Goal: Information Seeking & Learning: Learn about a topic

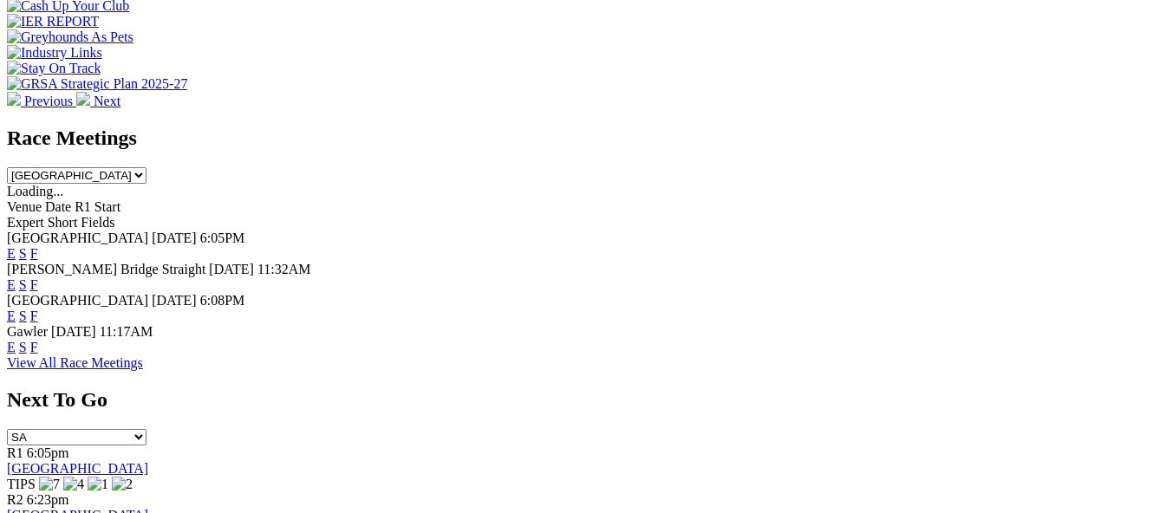
scroll to position [694, 0]
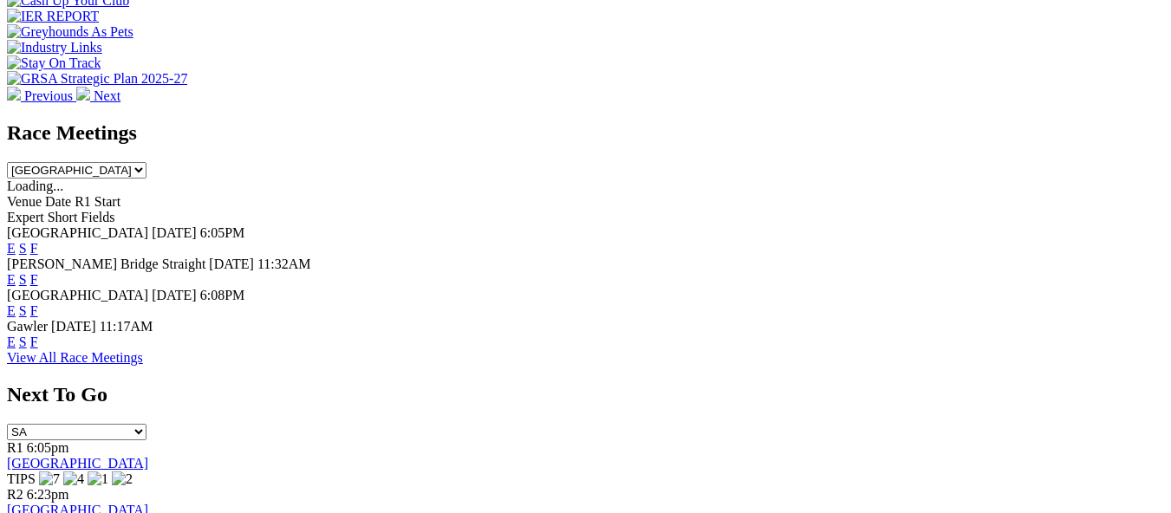
click at [38, 241] on link "F" at bounding box center [34, 248] width 8 height 15
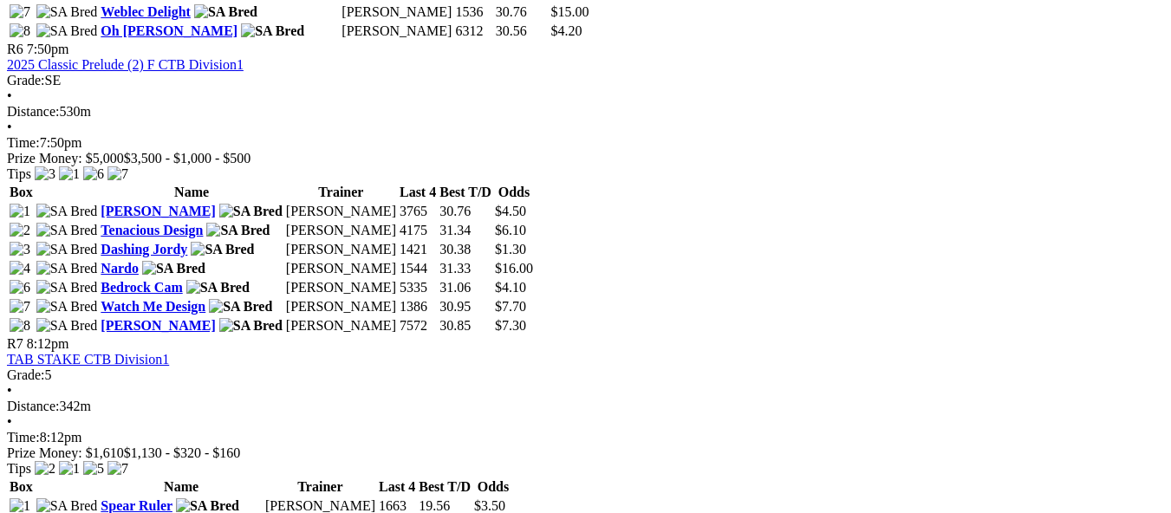
scroll to position [2341, 0]
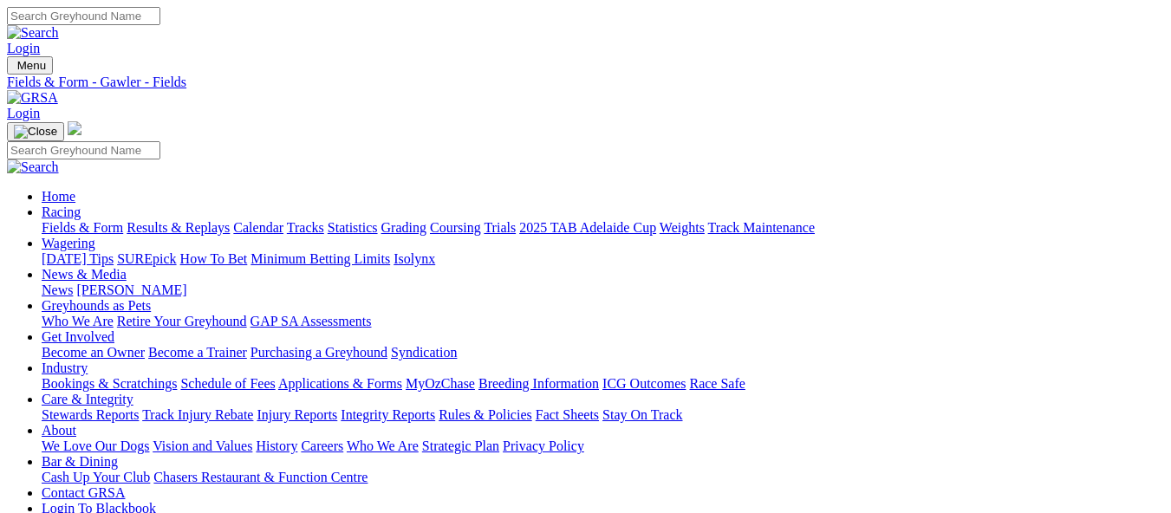
click at [283, 220] on link "Calendar" at bounding box center [258, 227] width 50 height 15
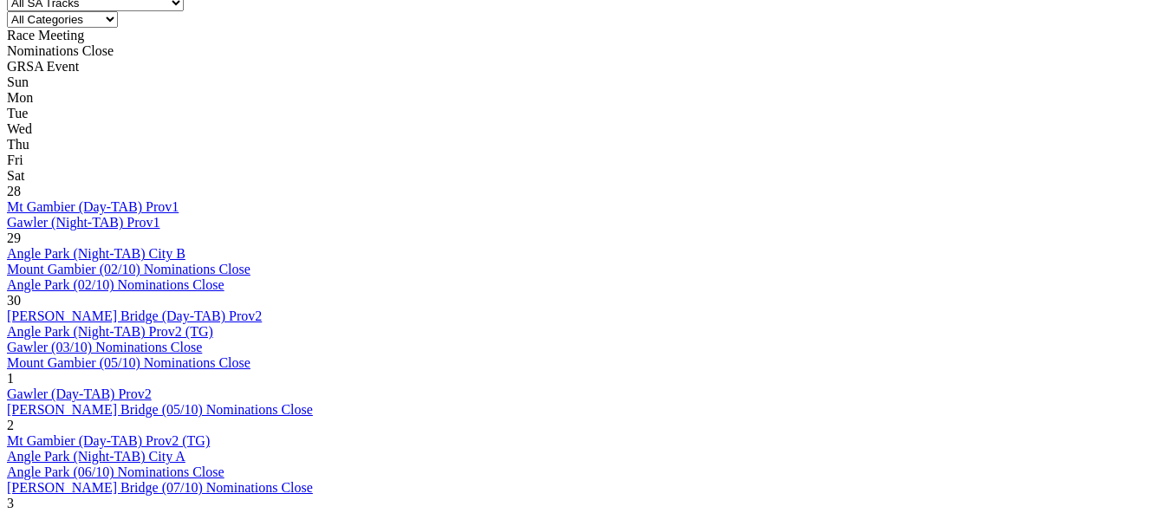
scroll to position [780, 0]
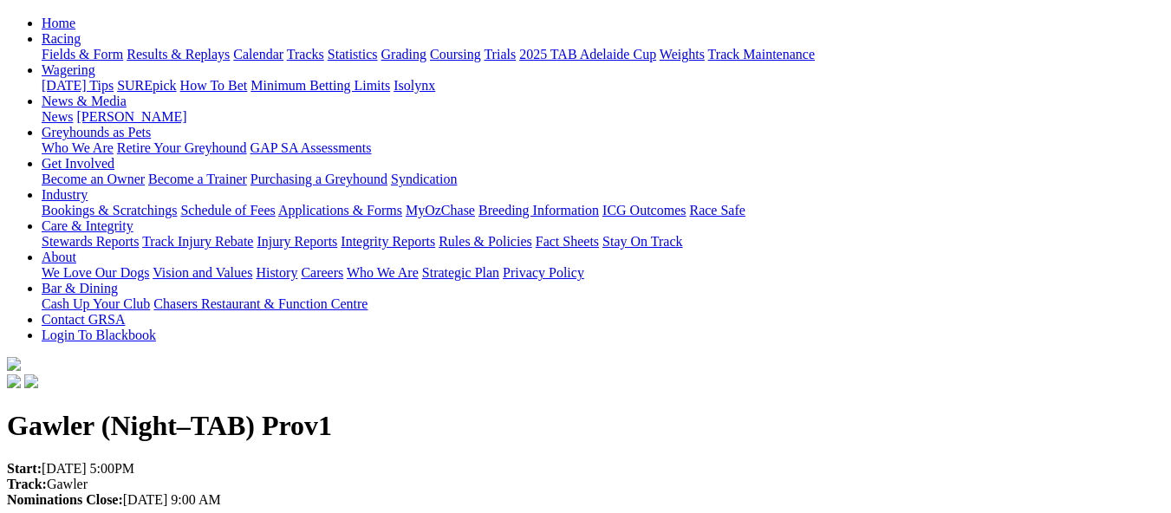
scroll to position [173, 0]
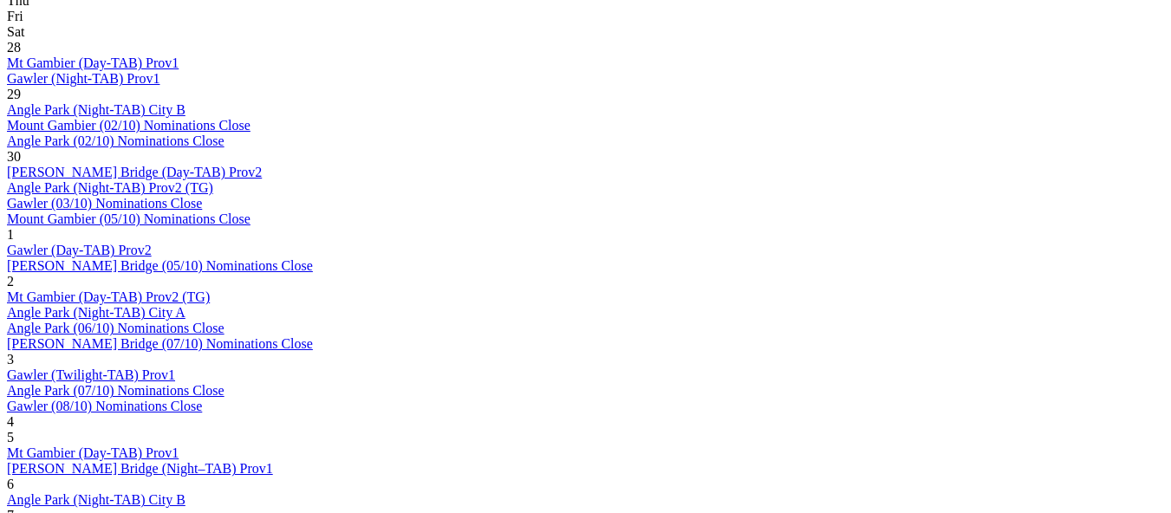
scroll to position [954, 0]
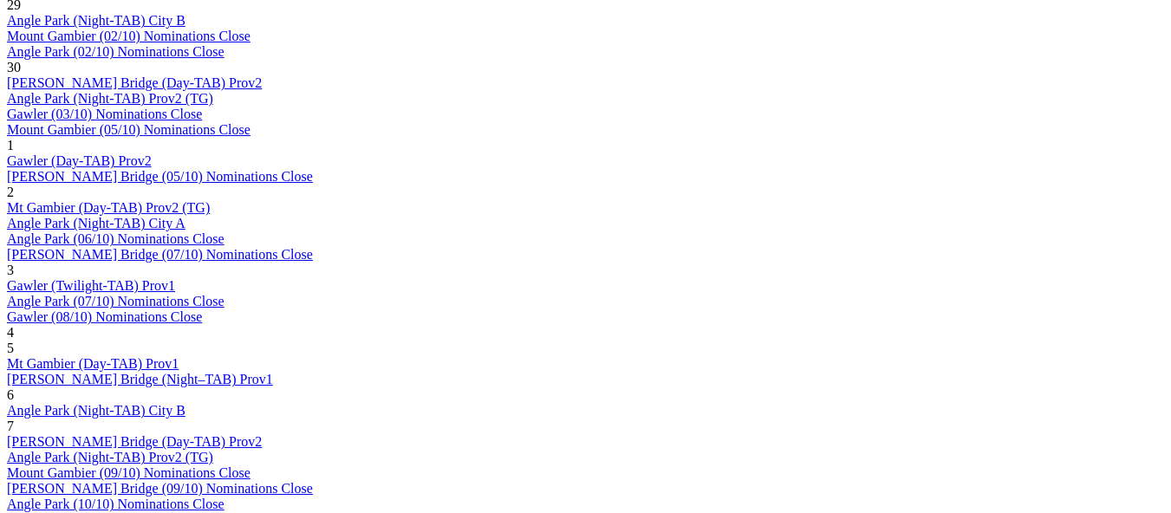
scroll to position [1040, 0]
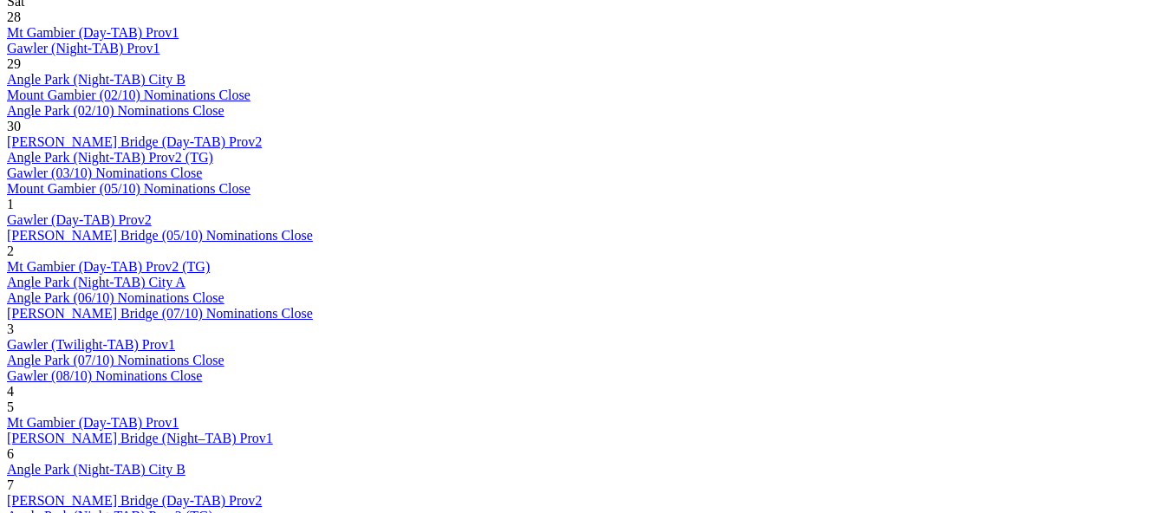
scroll to position [867, 0]
